Goal: Navigation & Orientation: Find specific page/section

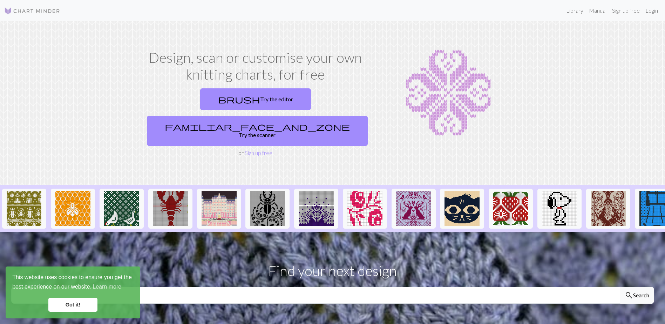
scroll to position [35, 0]
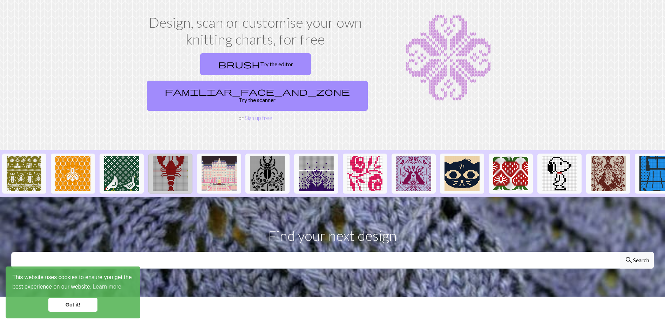
click at [160, 156] on img at bounding box center [170, 173] width 35 height 35
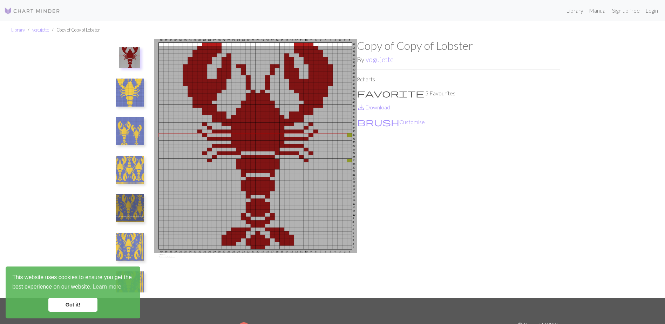
click at [134, 162] on img at bounding box center [130, 170] width 28 height 28
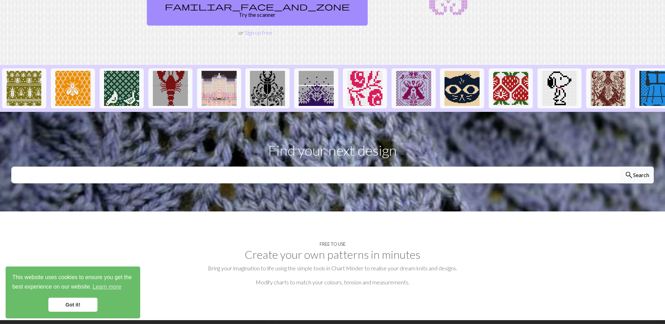
scroll to position [175, 0]
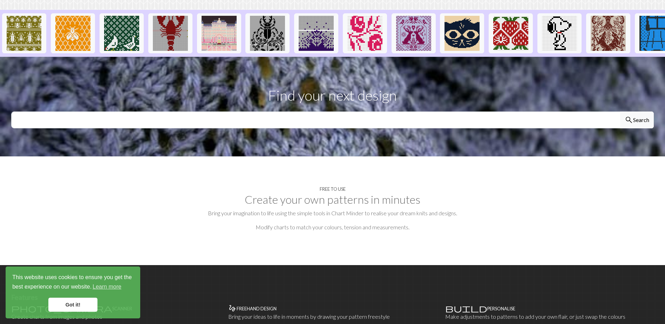
click at [71, 307] on link "Got it!" at bounding box center [72, 305] width 49 height 14
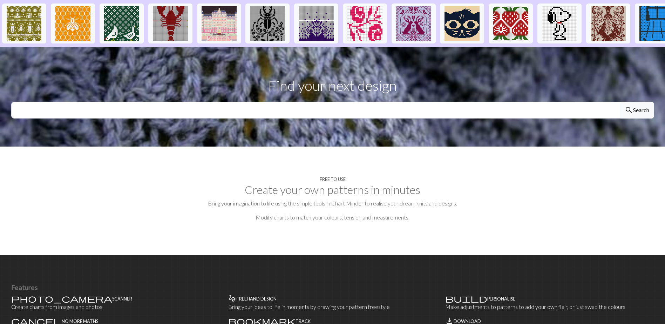
scroll to position [0, 0]
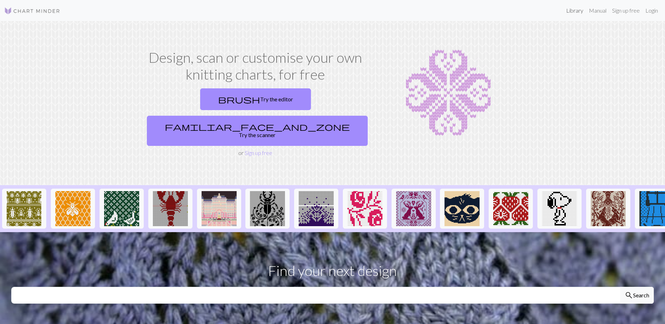
click at [570, 11] on link "Library" at bounding box center [574, 11] width 23 height 14
